Goal: Task Accomplishment & Management: Manage account settings

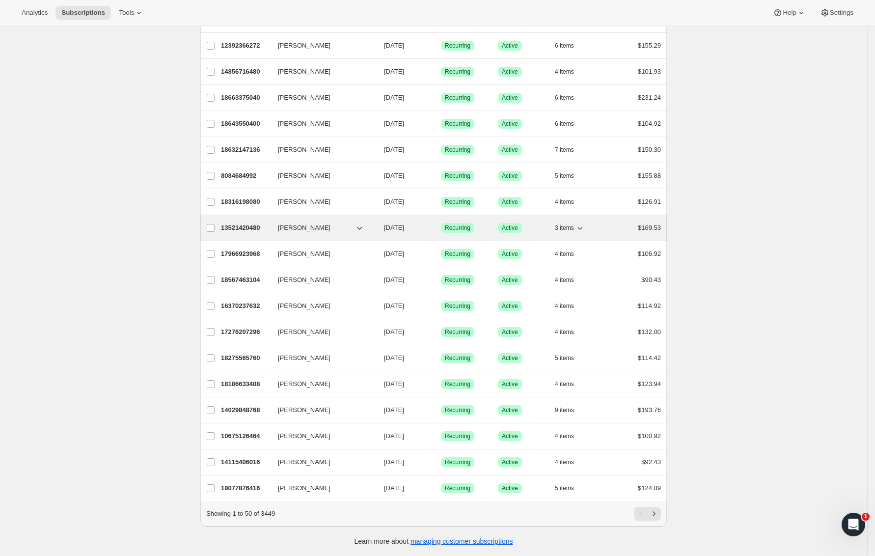
scroll to position [920, 0]
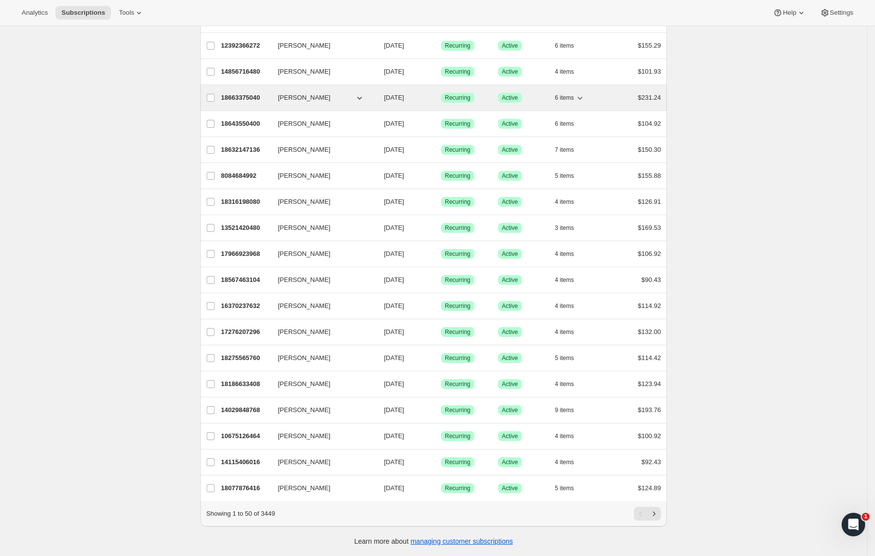
click at [267, 93] on p "18663375040" at bounding box center [245, 98] width 49 height 10
